Goal: Transaction & Acquisition: Purchase product/service

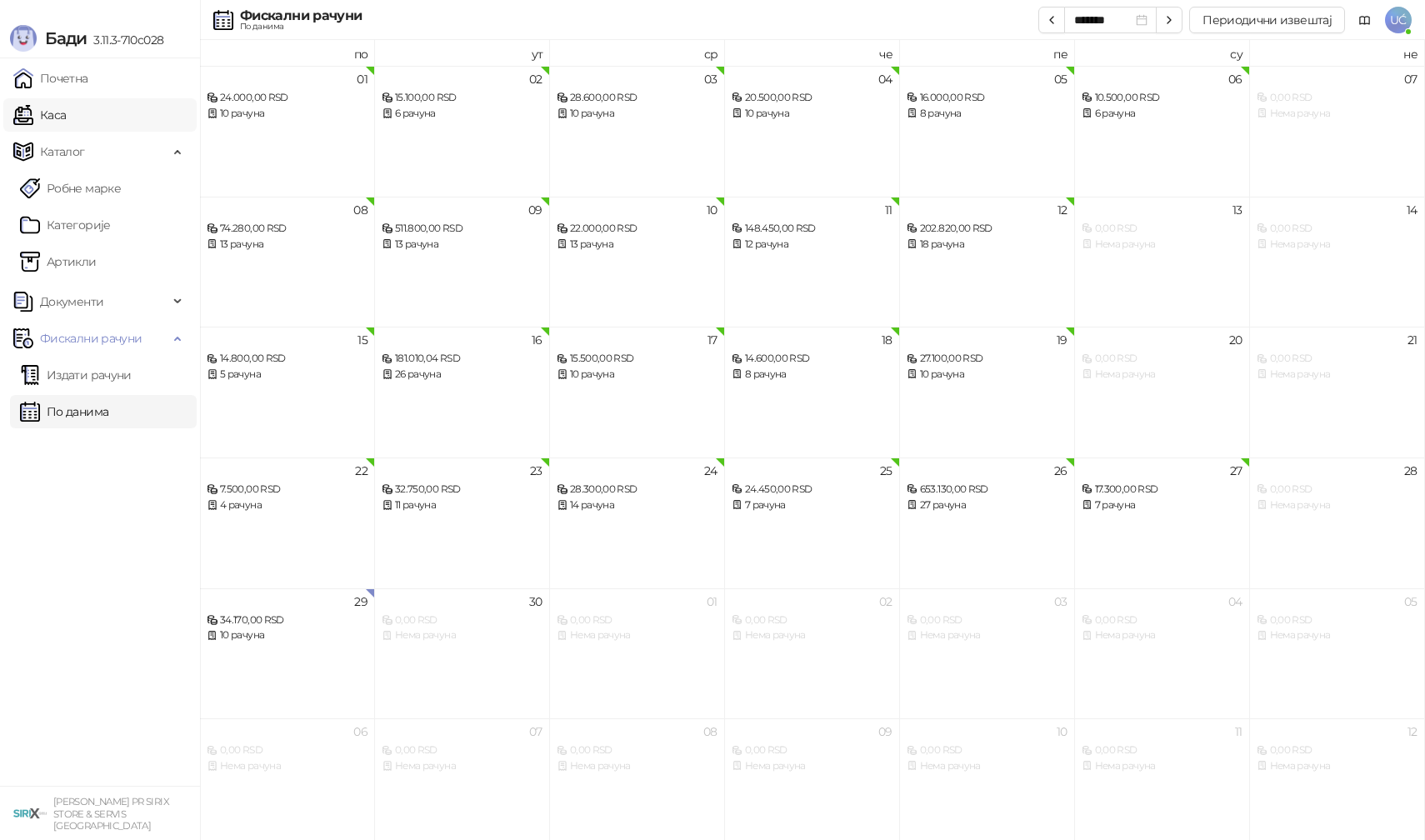
click at [63, 124] on link "Каса" at bounding box center [39, 115] width 53 height 33
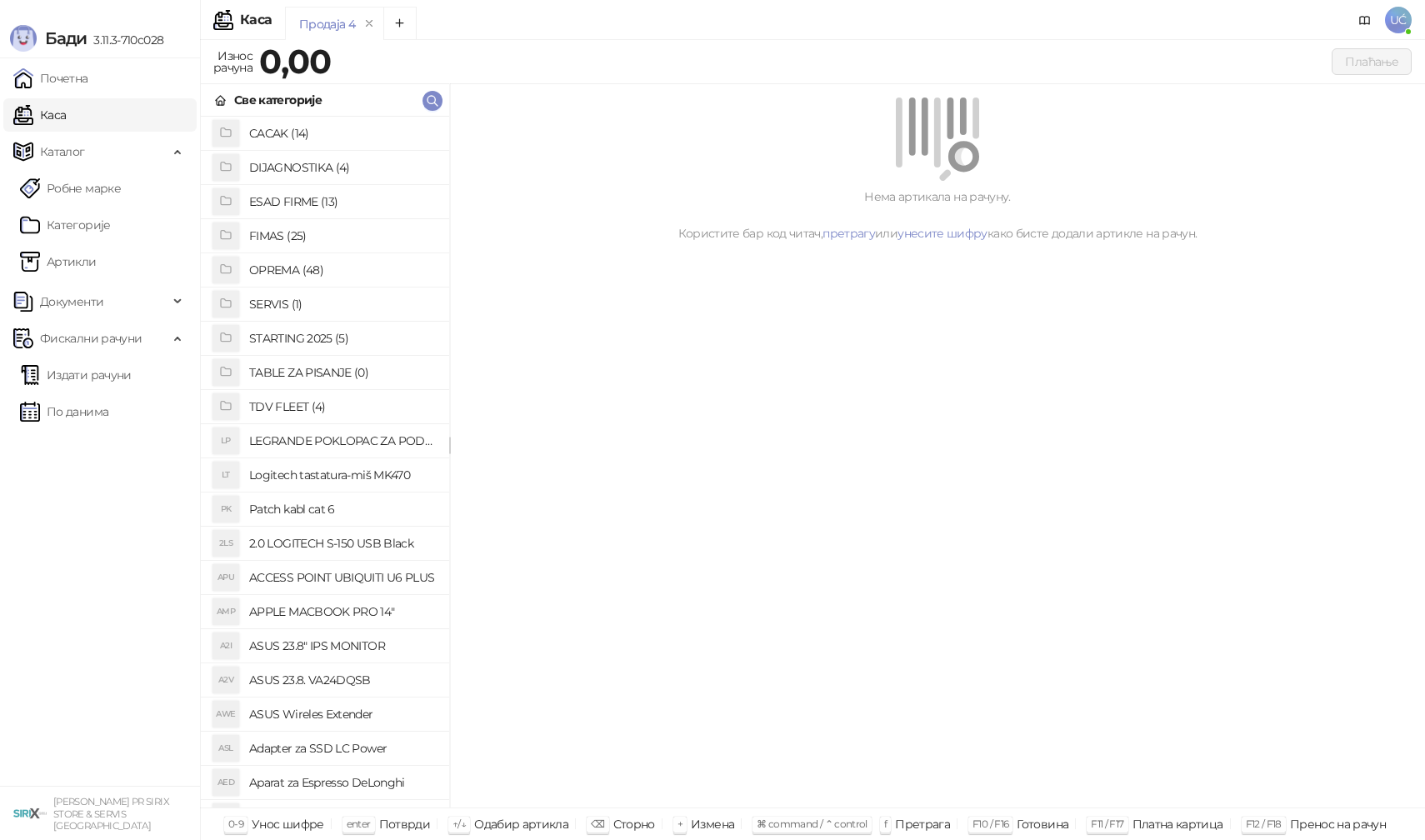
click at [297, 277] on h4 "OPREMA (48)" at bounding box center [343, 270] width 187 height 27
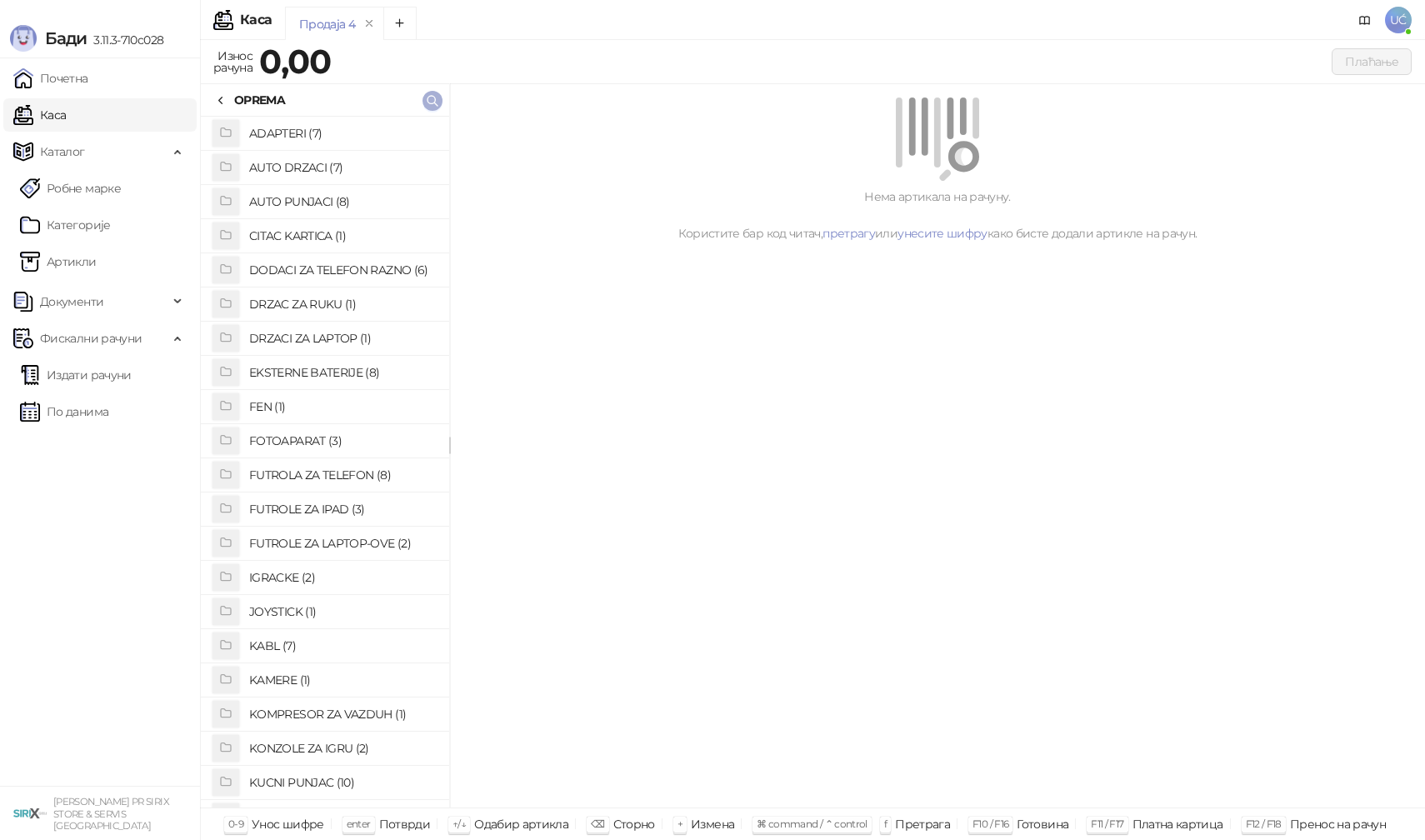
click at [441, 103] on button "button" at bounding box center [432, 101] width 20 height 20
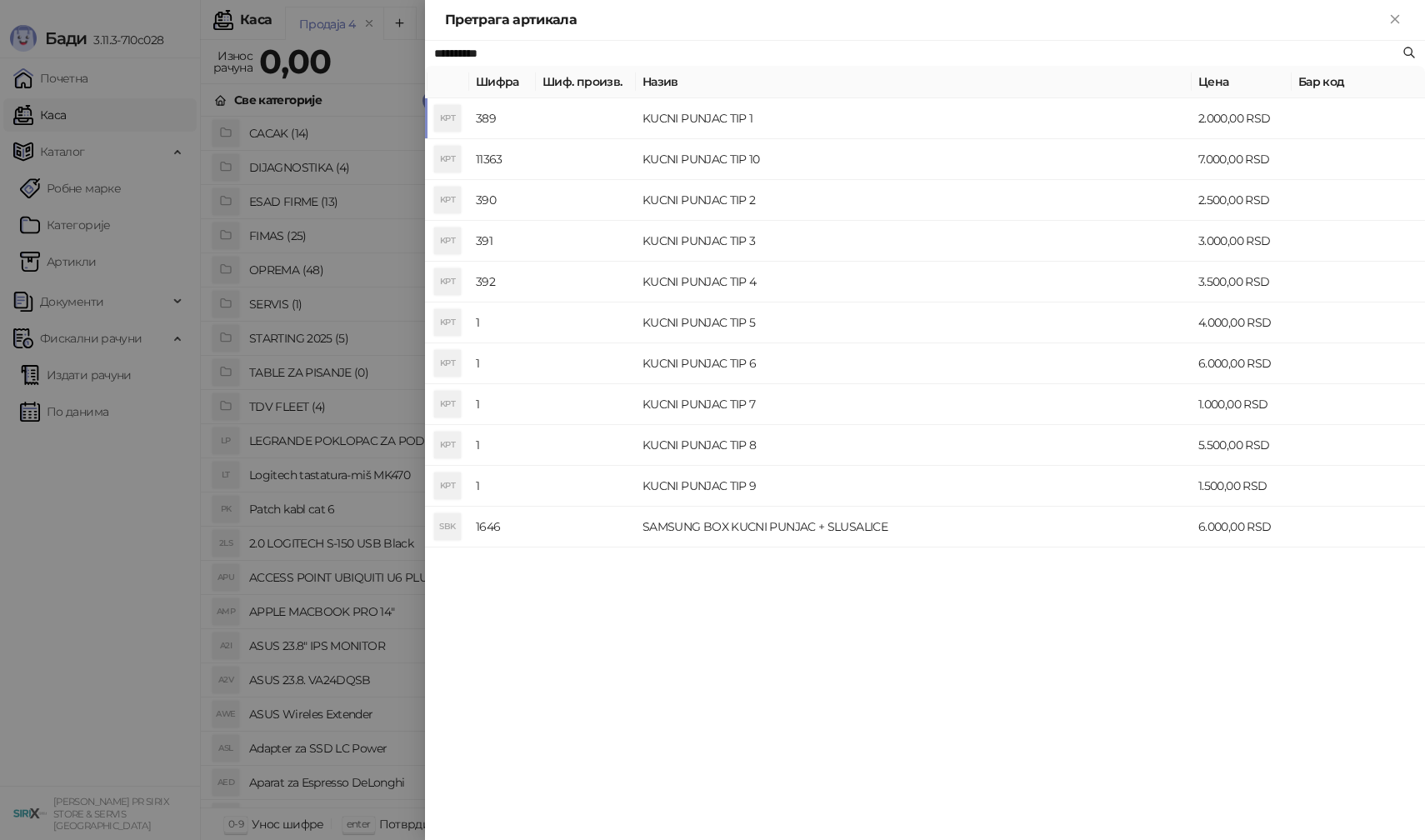
click at [100, 315] on div at bounding box center [712, 420] width 1425 height 840
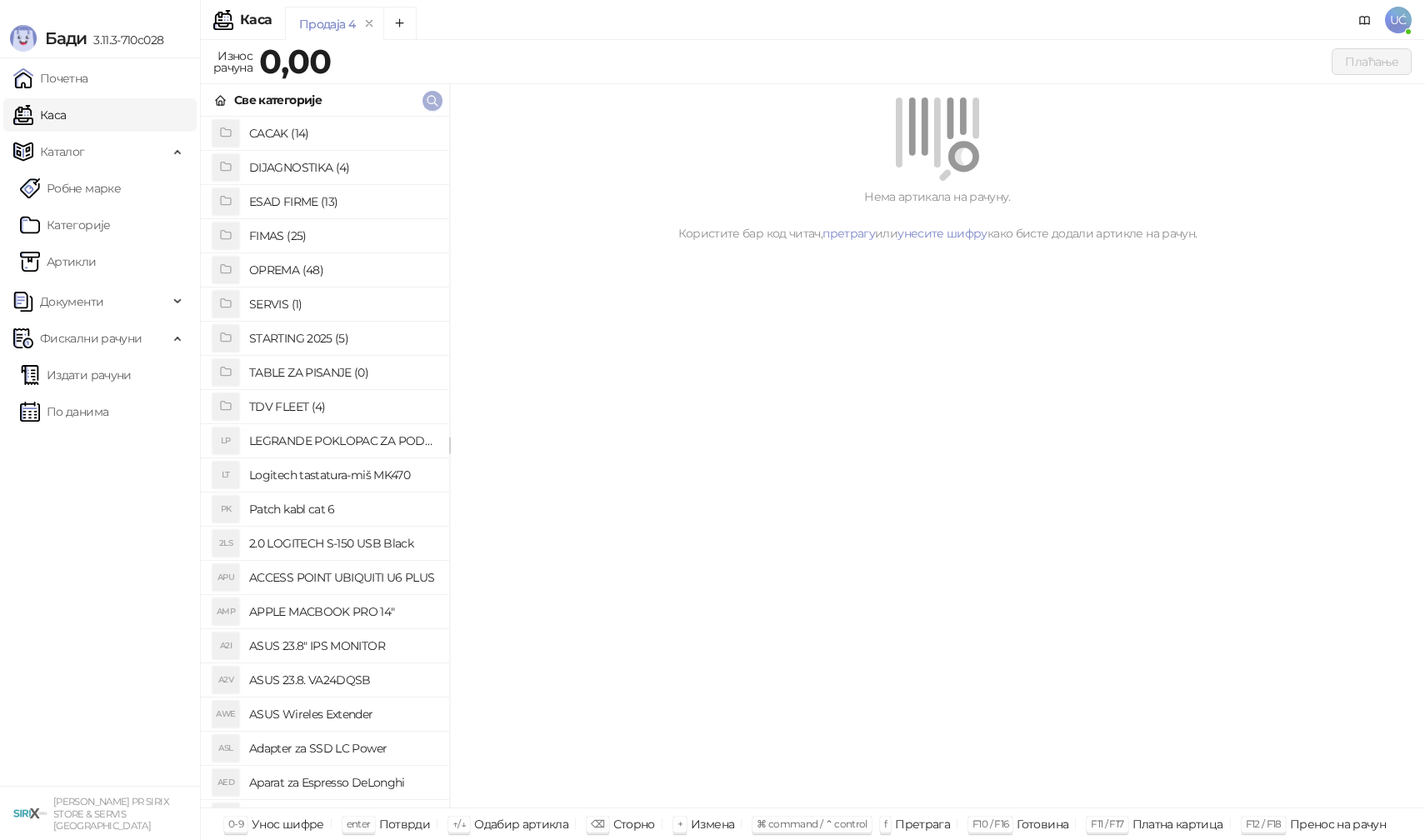
click at [434, 103] on icon "button" at bounding box center [432, 101] width 13 height 13
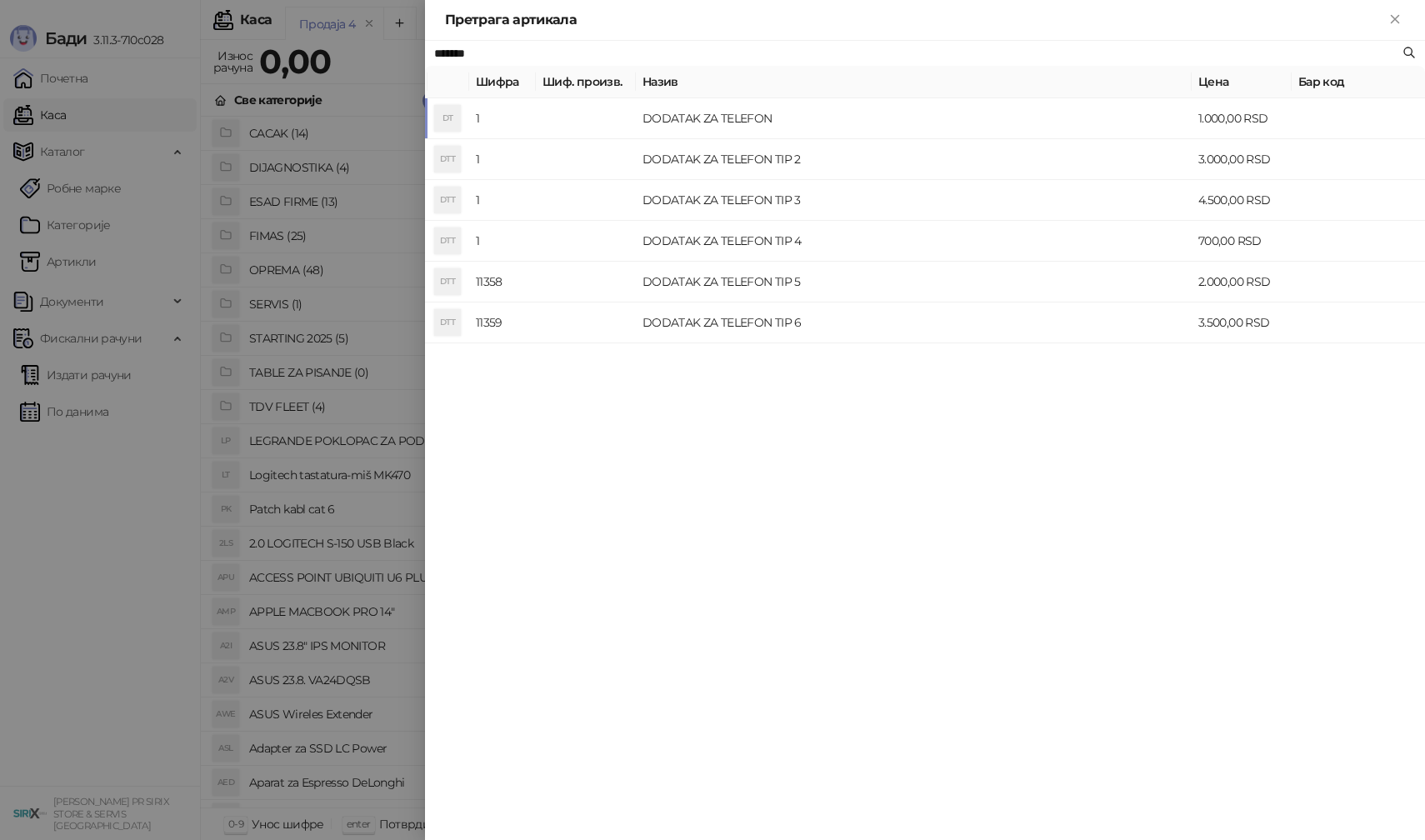
click at [274, 338] on div at bounding box center [712, 420] width 1425 height 840
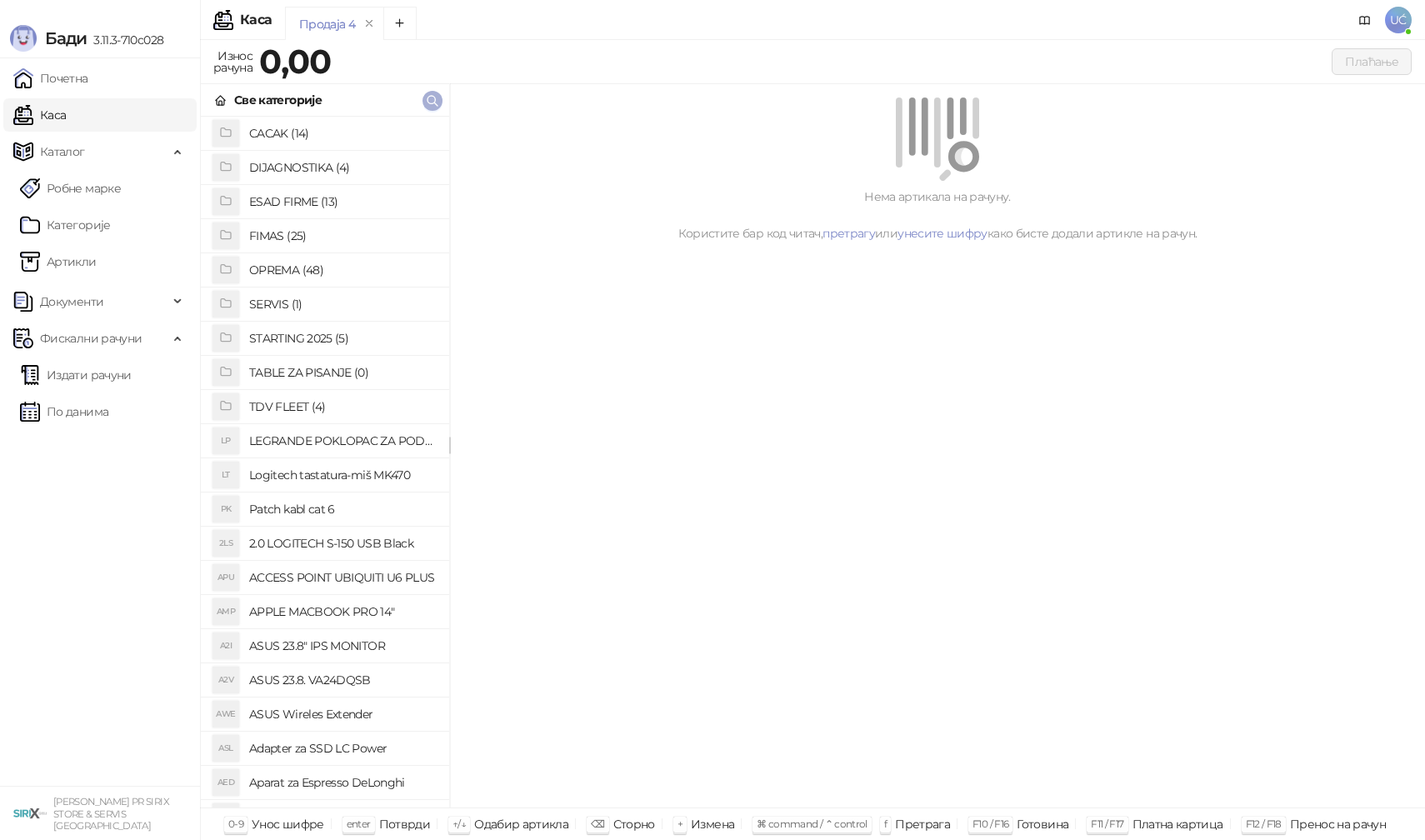
click at [434, 104] on icon "button" at bounding box center [432, 101] width 13 height 13
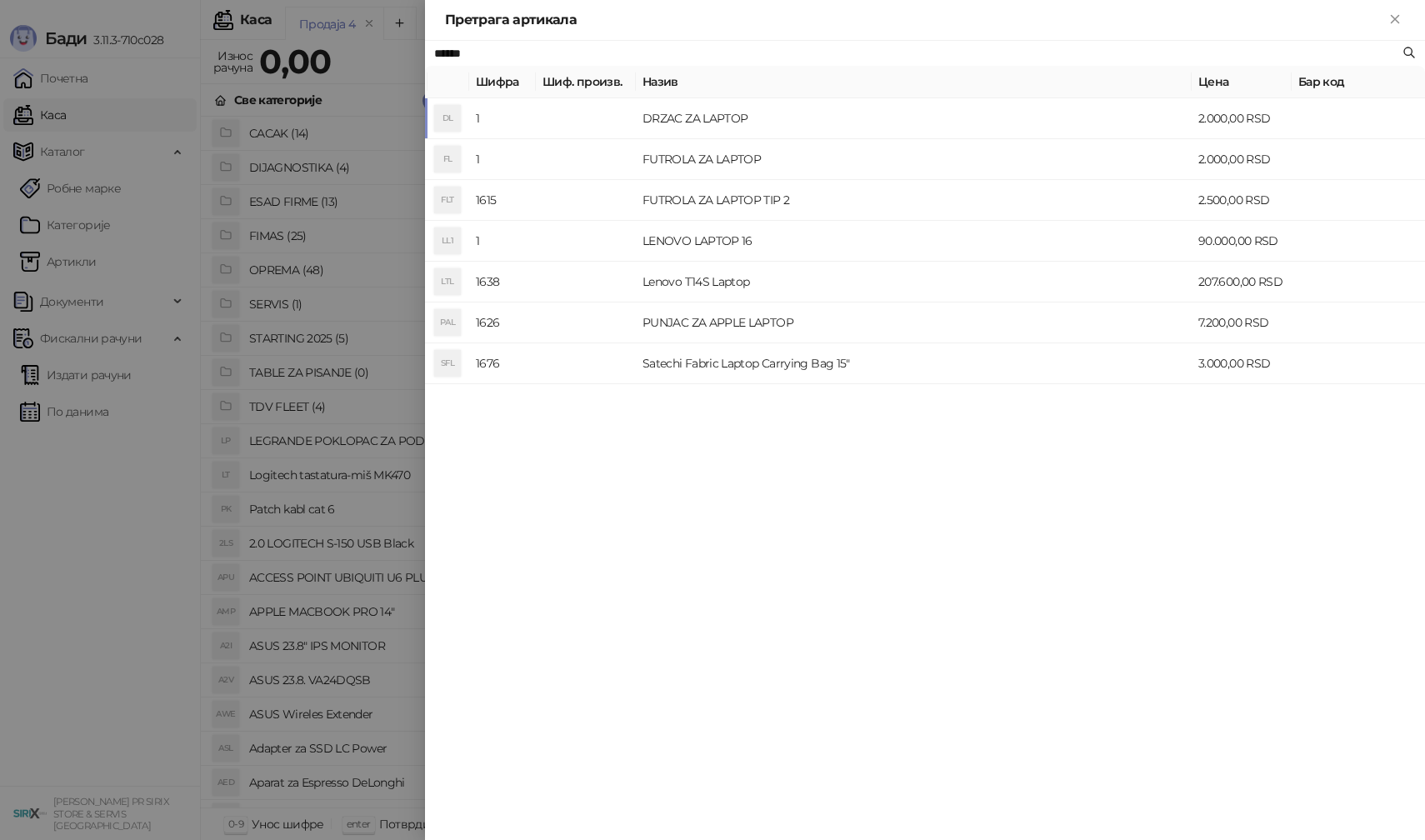
click at [355, 262] on div at bounding box center [712, 420] width 1425 height 840
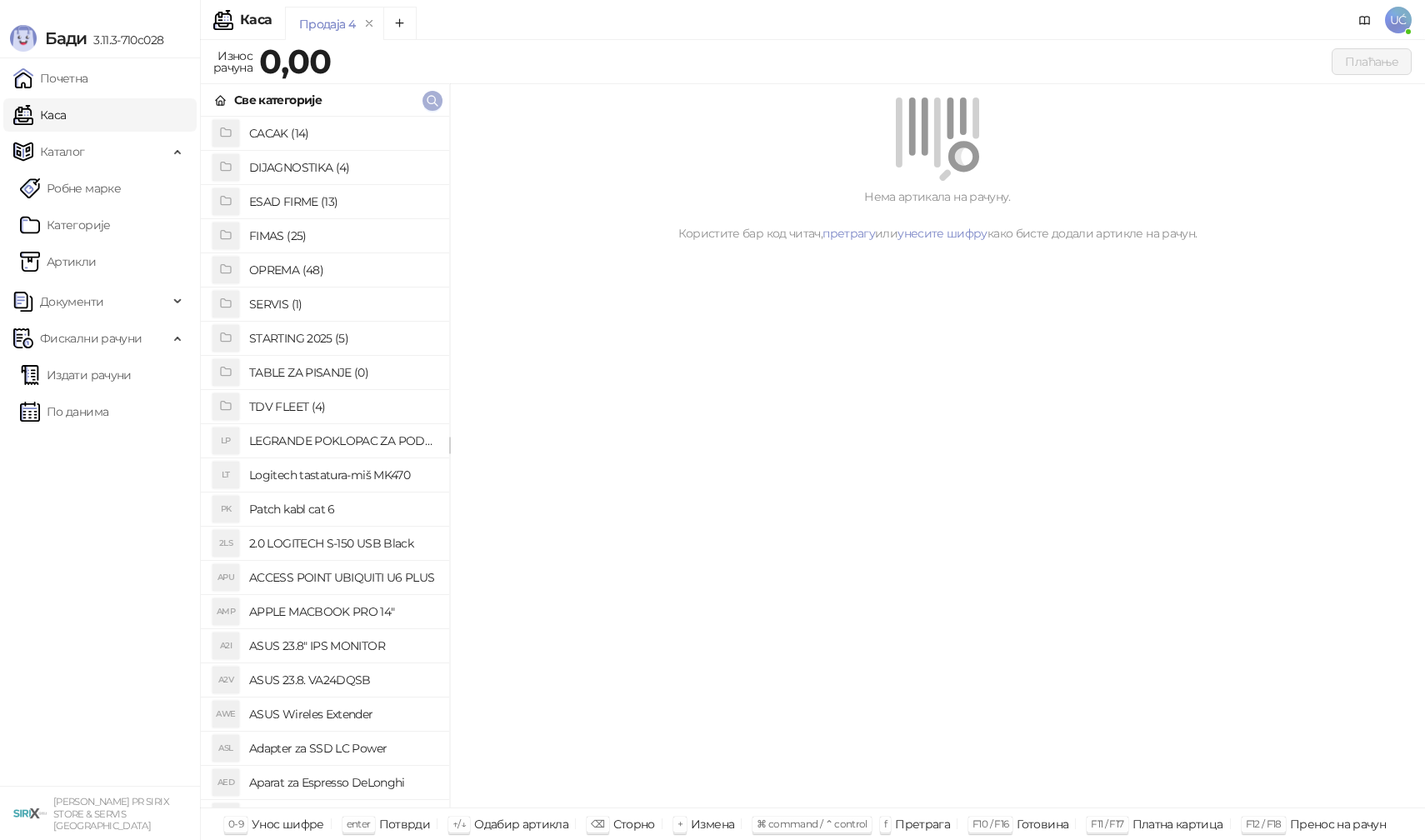
click at [430, 101] on icon "button" at bounding box center [432, 101] width 13 height 13
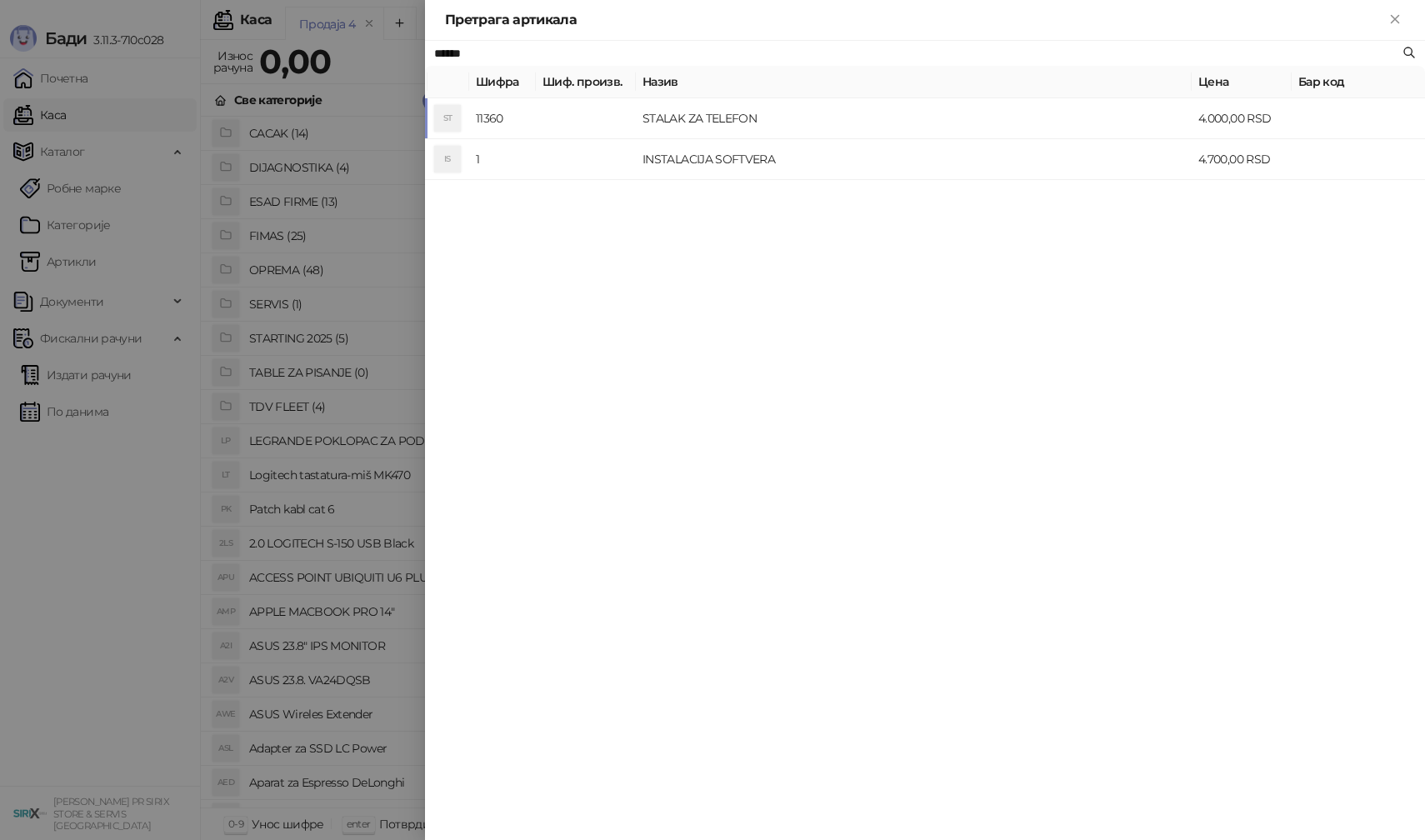
click at [330, 351] on div at bounding box center [712, 420] width 1425 height 840
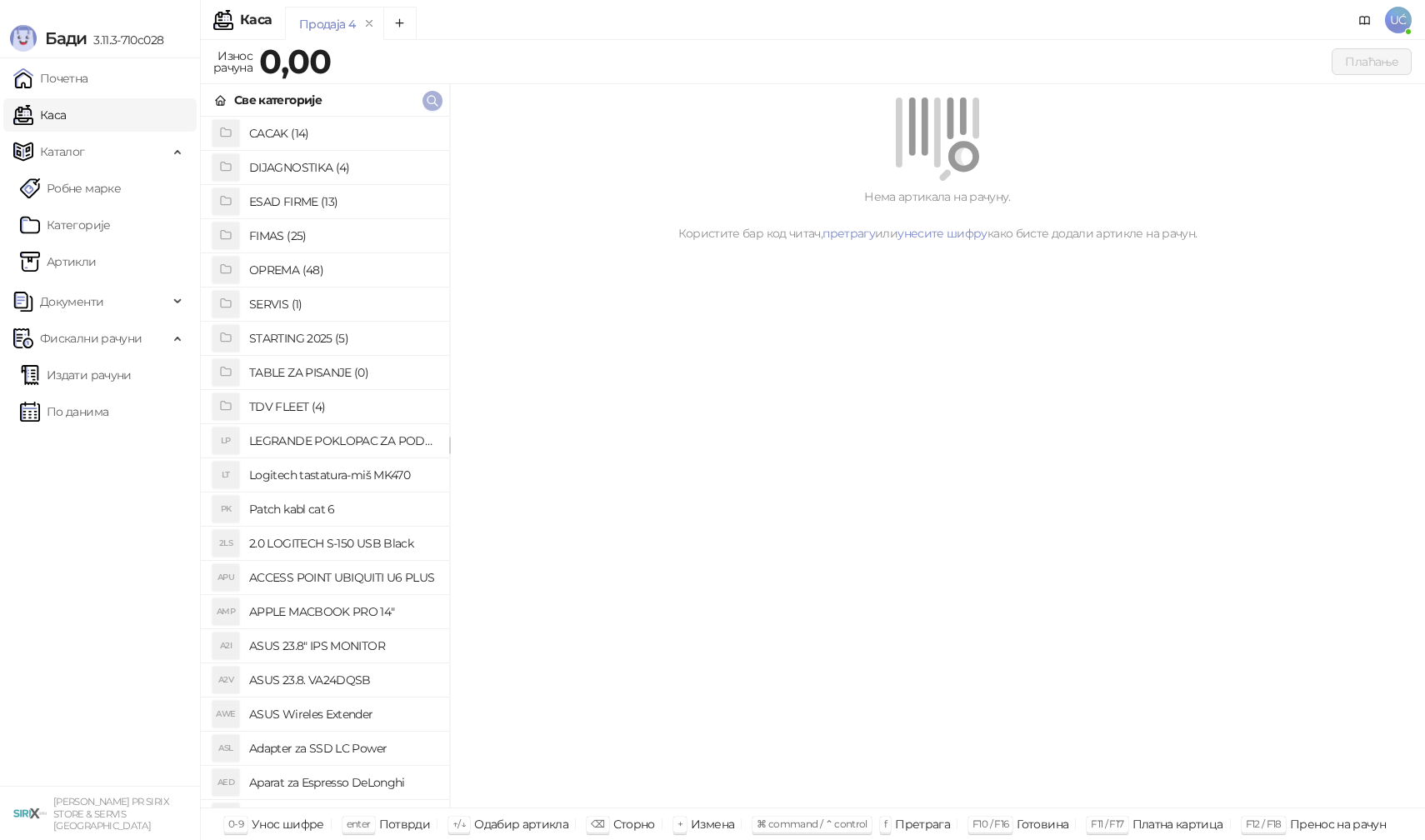
click at [434, 94] on icon "button" at bounding box center [432, 101] width 13 height 13
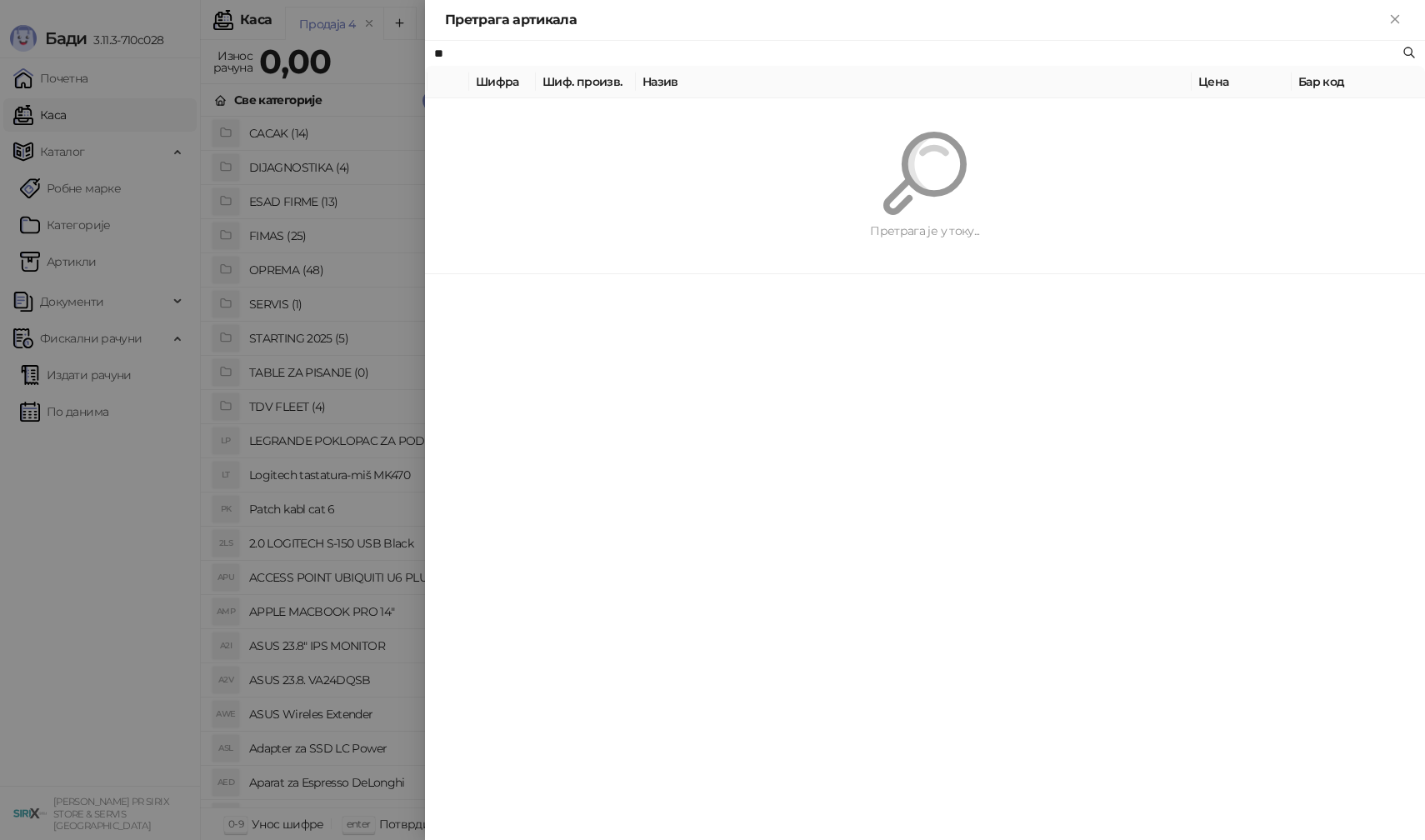
type input "*"
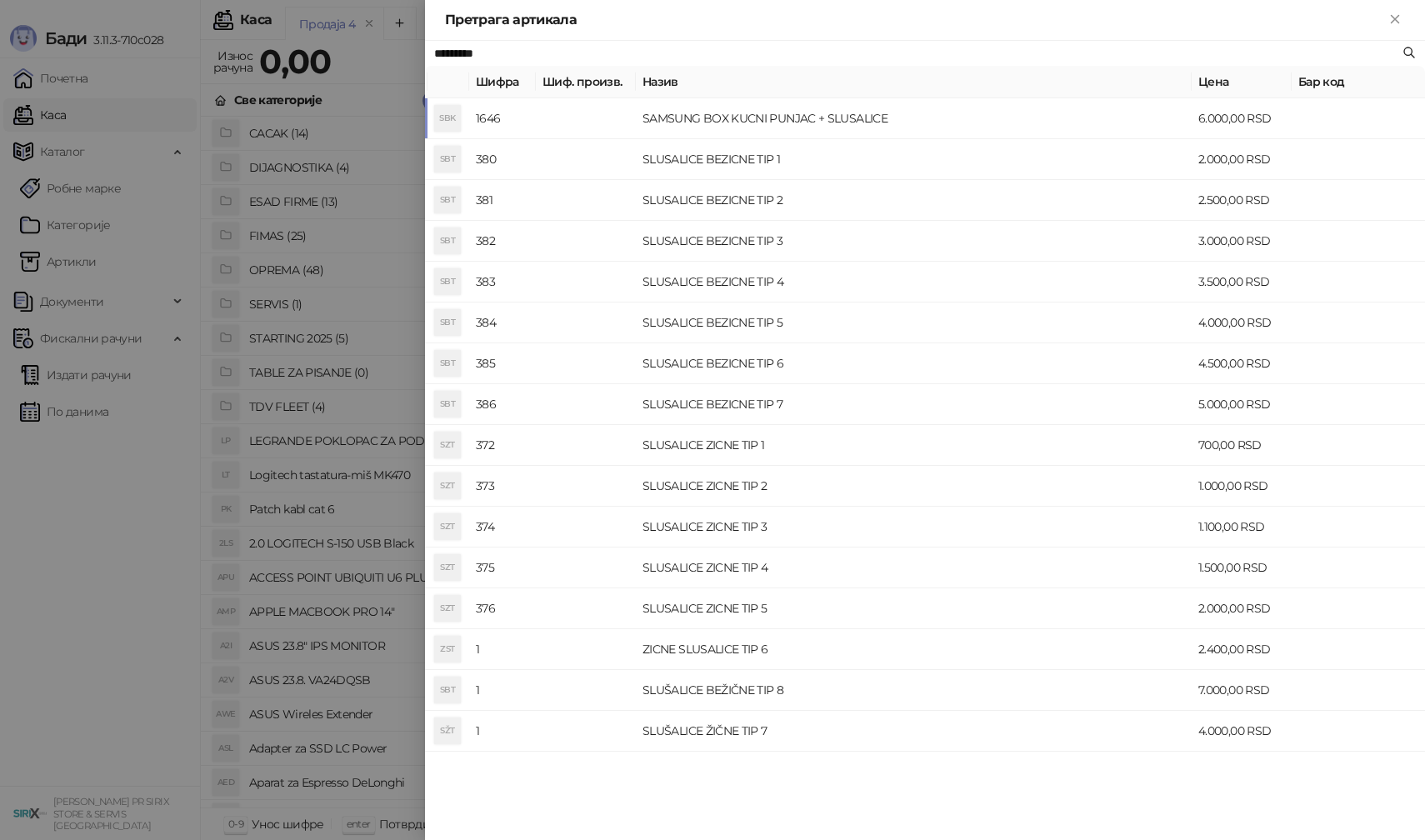
type input "*********"
